Goal: Task Accomplishment & Management: Manage account settings

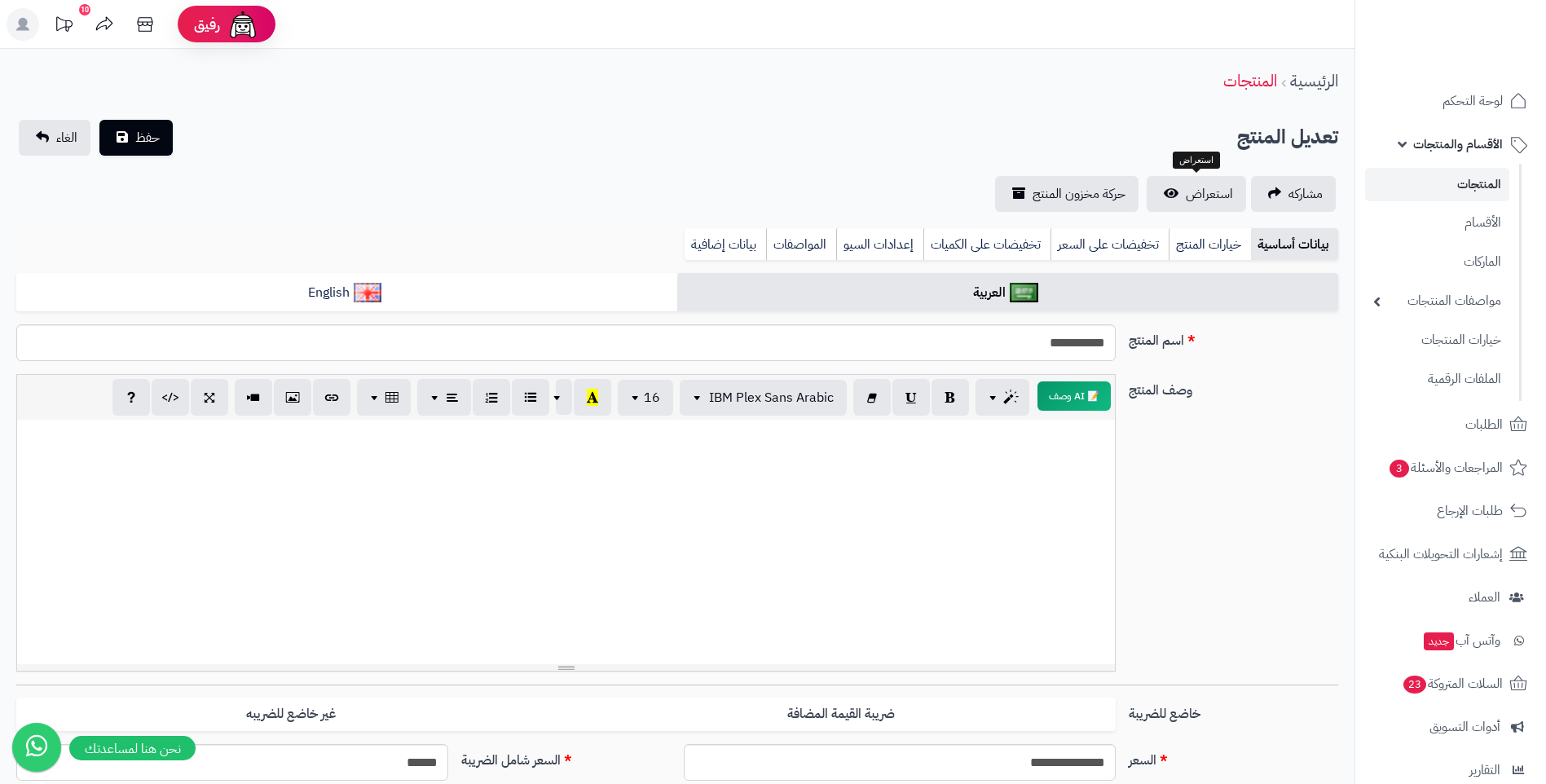
select select
click at [1468, 420] on span "الطلبات" at bounding box center [1484, 424] width 38 height 23
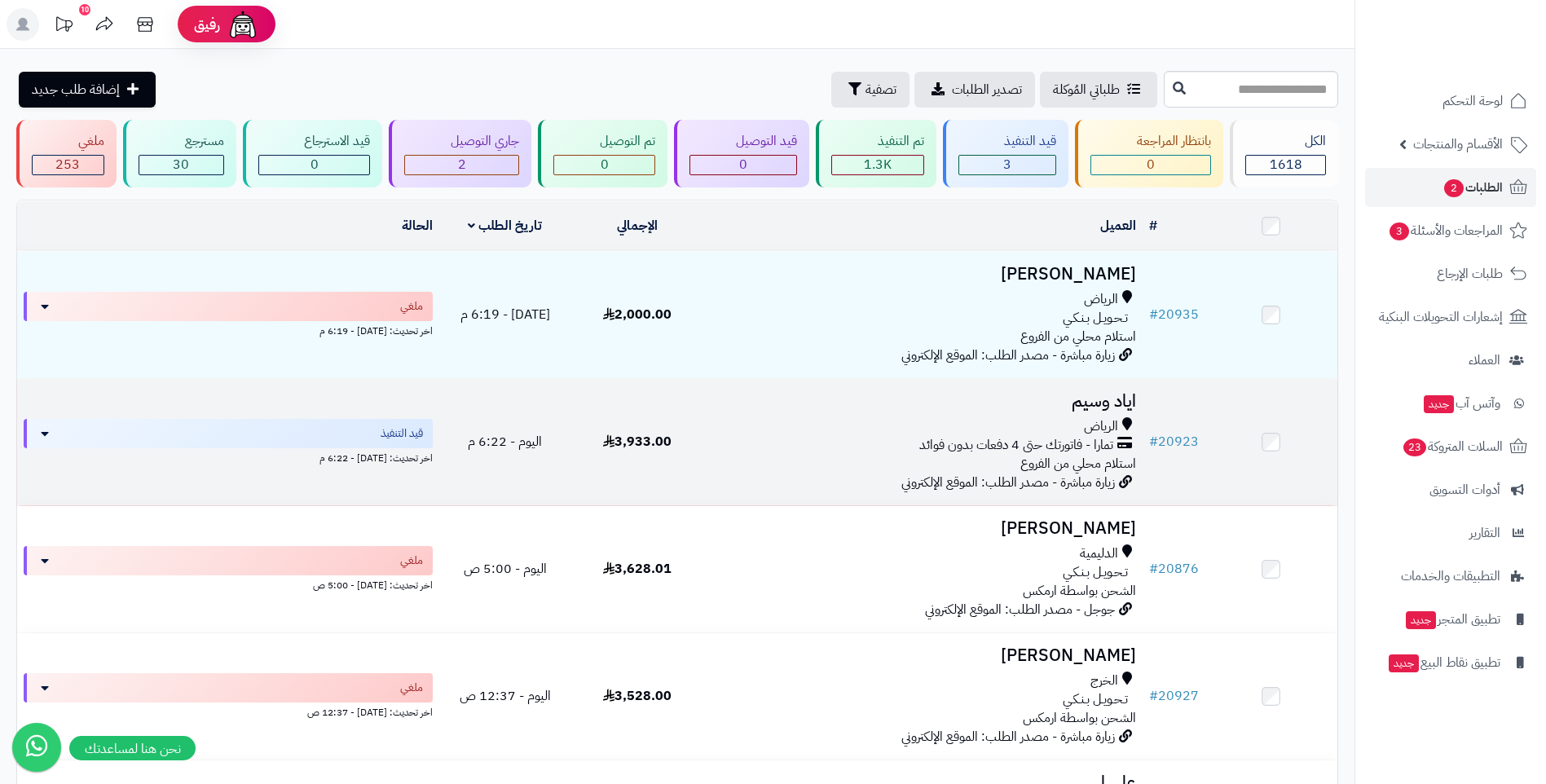
click at [891, 451] on div "[PERSON_NAME] - فاتورتك حتى 4 دفعات بدون فوائد استلام محلي من الفروع" at bounding box center [923, 445] width 426 height 56
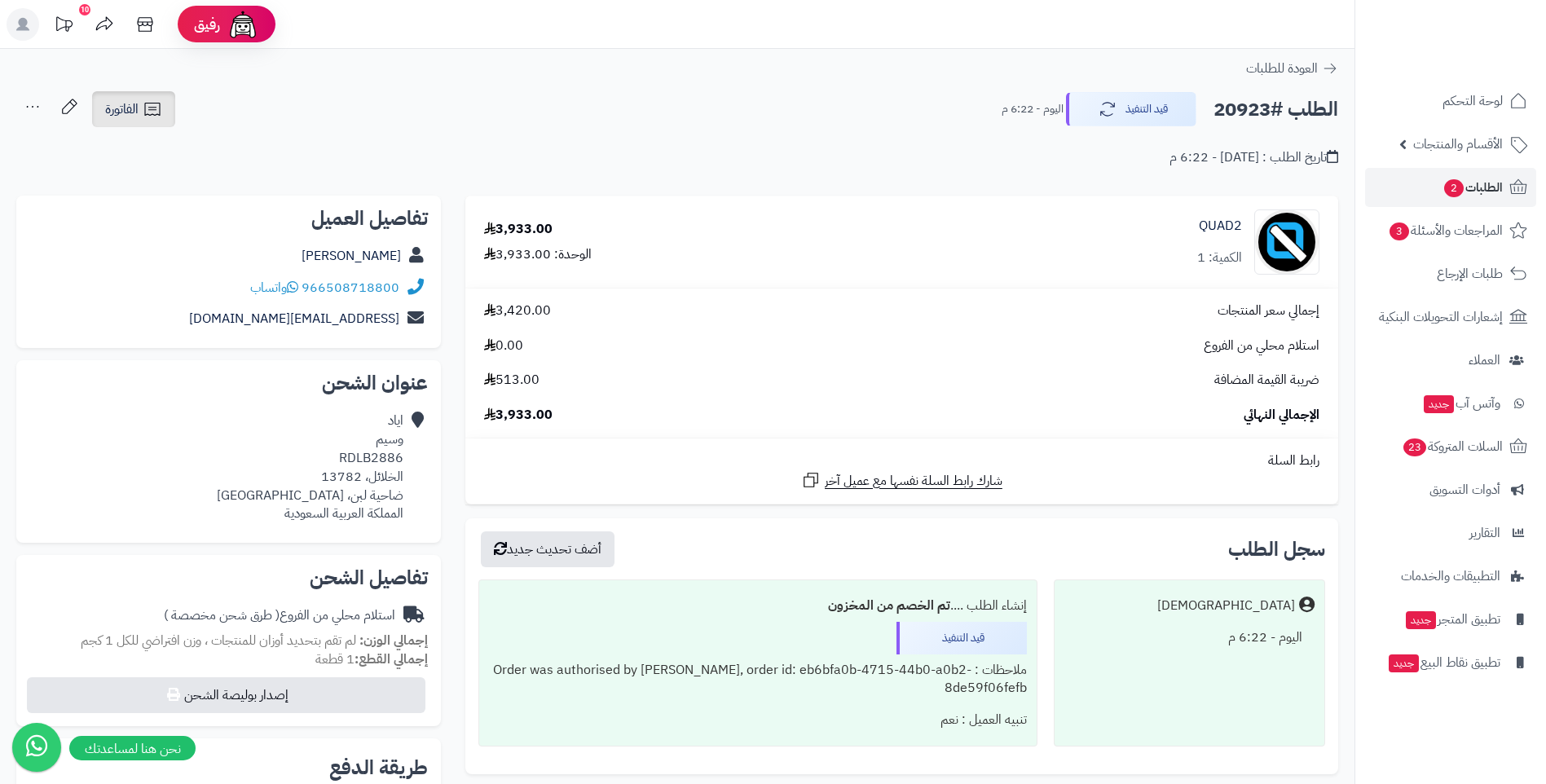
click at [130, 112] on span "الفاتورة" at bounding box center [122, 109] width 33 height 20
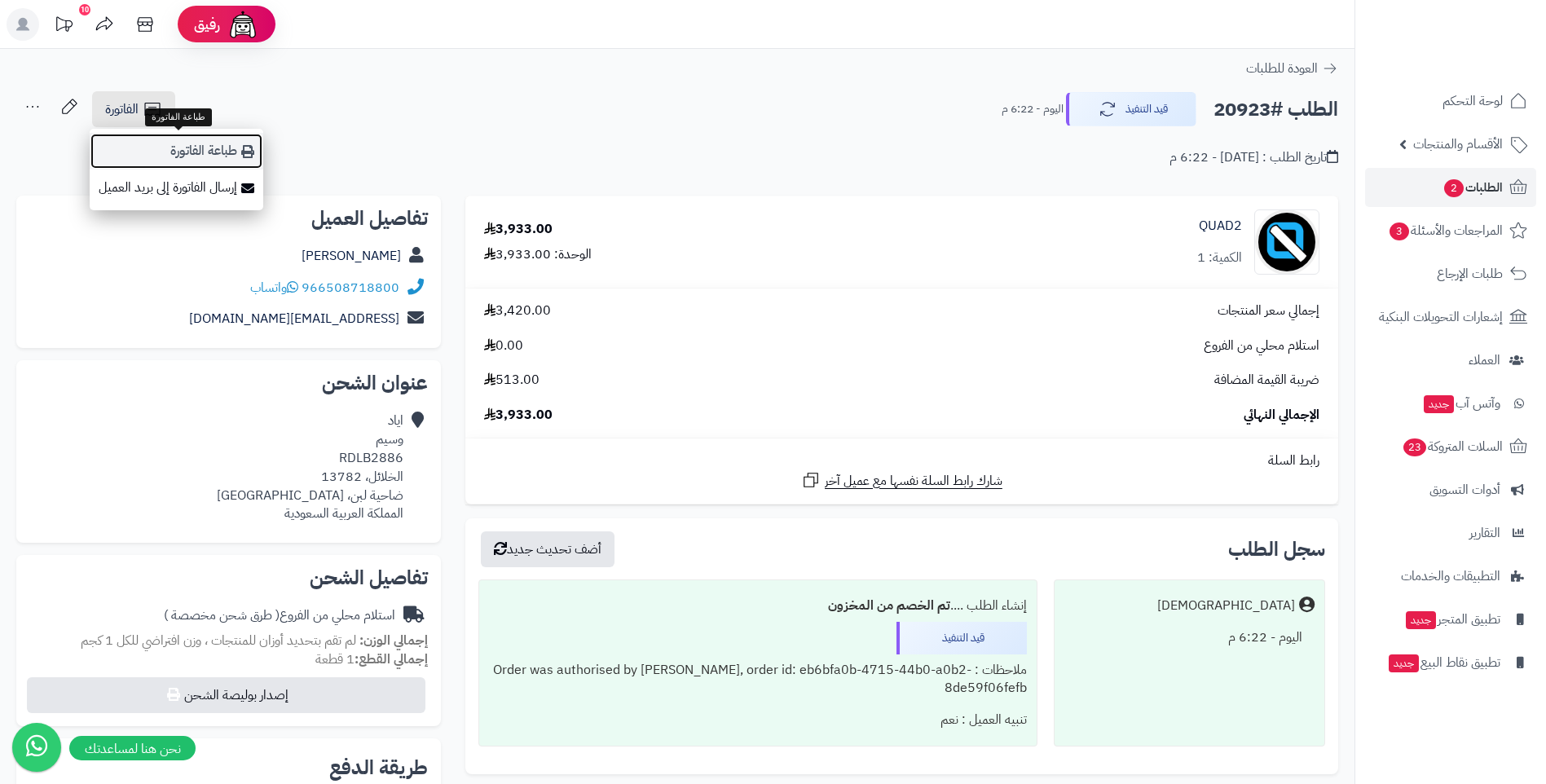
click at [241, 154] on link "طباعة الفاتورة" at bounding box center [176, 151] width 174 height 37
